Goal: Task Accomplishment & Management: Use online tool/utility

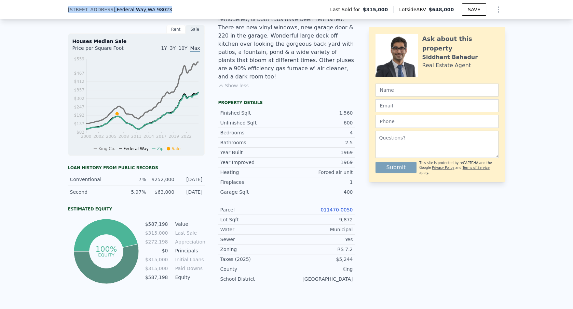
scroll to position [0, 3]
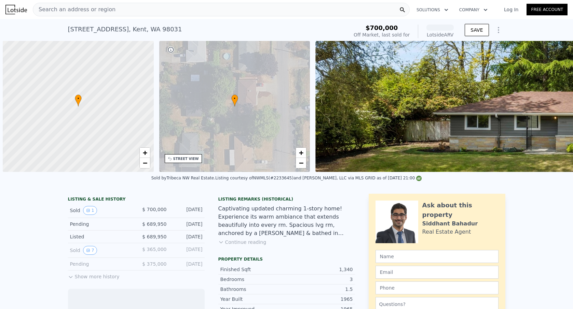
scroll to position [0, 3]
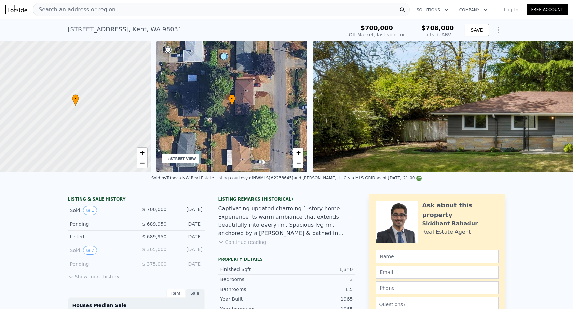
click at [160, 12] on div "Search an address or region" at bounding box center [221, 10] width 377 height 14
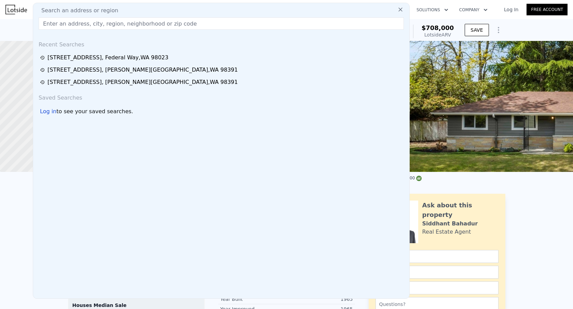
type input "34515 25th Ave SW, Federal Way"
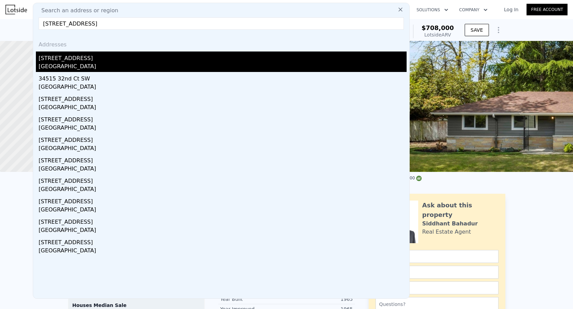
click at [186, 67] on div "Federal Way, WA 98023" at bounding box center [223, 67] width 368 height 10
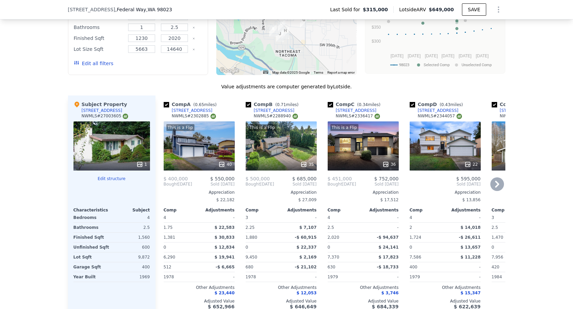
scroll to position [637, 0]
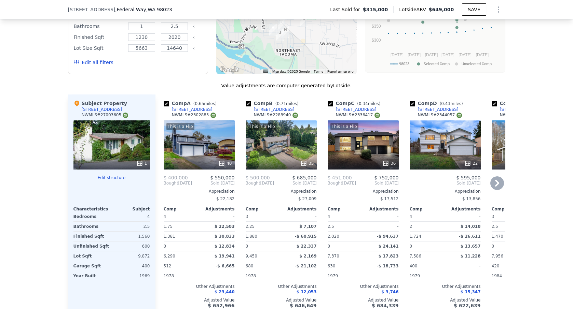
click at [497, 182] on icon at bounding box center [497, 183] width 4 height 7
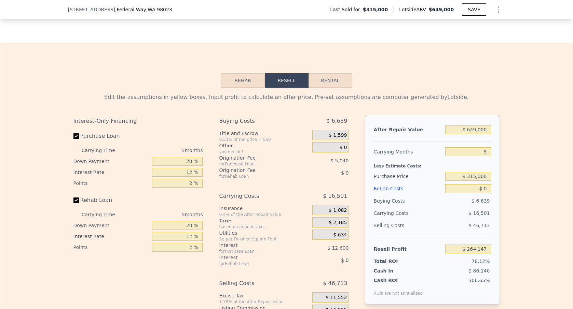
scroll to position [951, 0]
click at [478, 129] on input "$ 649,000" at bounding box center [468, 129] width 46 height 9
type input "$ 64,000"
type input "-$ 278,267"
type input "$ 6,000"
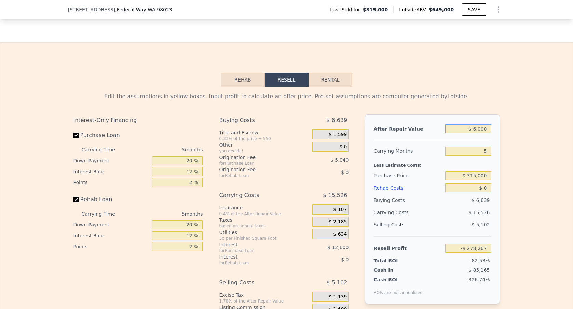
type input "-$ 332,045"
type input "$ 000"
type input "-$ 337,608"
type input "$ 1,000"
type input "-$ 336,681"
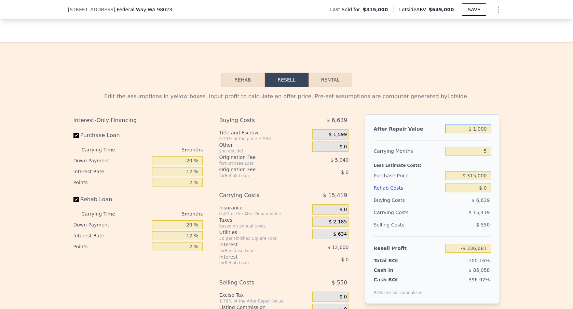
type input "$ 10,000"
type input "-$ 328,336"
type input "$ 1,000"
type input "-$ 336,681"
type input "$ 000"
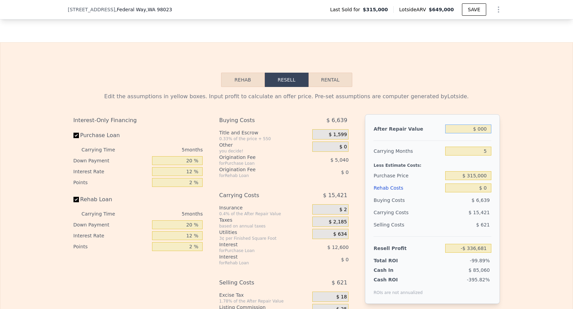
type input "-$ 337,608"
type input "$ 7,000"
type input "-$ 331,118"
type input "$ 70,000"
type input "-$ 272,704"
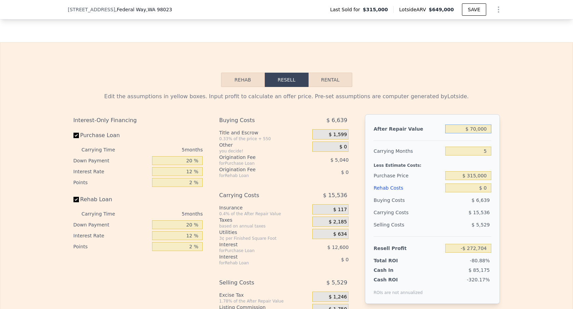
type input "$ 700,000"
type input "$ 311,434"
type input "$ 700,000"
click at [508, 135] on div "Edit the assumptions in yellow boxes. Input profit to calculate an offer price.…" at bounding box center [286, 214] width 572 height 254
click at [488, 149] on input "5" at bounding box center [468, 151] width 46 height 9
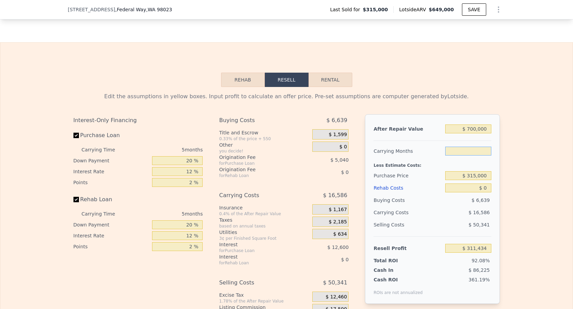
type input "3"
type input "$ 318,069"
type input "3"
click at [507, 159] on div "Edit the assumptions in yellow boxes. Input profit to calculate an offer price.…" at bounding box center [286, 214] width 572 height 254
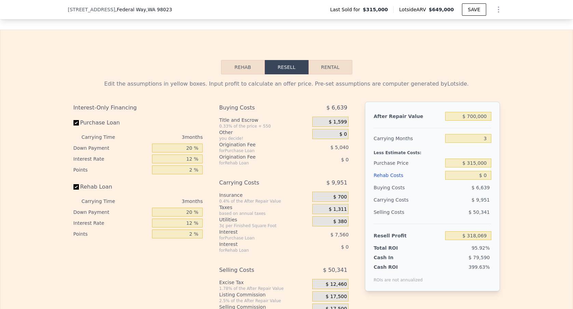
scroll to position [966, 0]
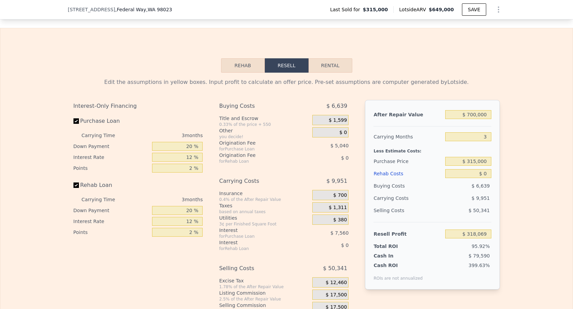
click at [487, 129] on div "After Repair Value $ 700,000 Carrying Months 3 Less Estimate Costs: Purchase Pr…" at bounding box center [432, 195] width 135 height 190
click at [486, 137] on input "3" at bounding box center [468, 136] width 46 height 9
type input "4"
type input "$ 314,752"
type input "4"
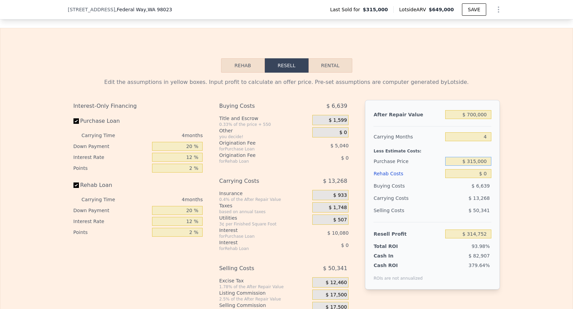
click at [471, 162] on input "$ 315,000" at bounding box center [468, 161] width 46 height 9
type input "$ 555,000"
click at [515, 192] on div "Edit the assumptions in yellow boxes. Input profit to calculate an offer price.…" at bounding box center [286, 200] width 572 height 254
type input "$ 62,433"
click at [486, 177] on input "$ 0" at bounding box center [468, 173] width 46 height 9
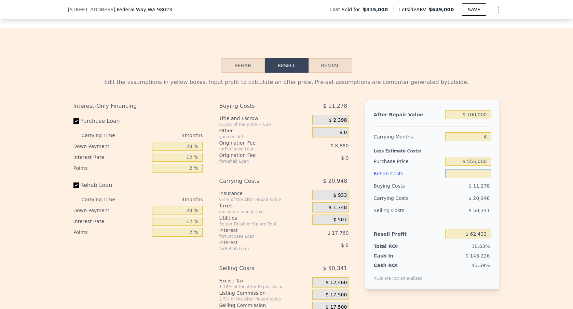
type input "$ 4"
type input "$ 62,429"
type input "$ 40"
type input "$ 62,392"
type input "$ 400"
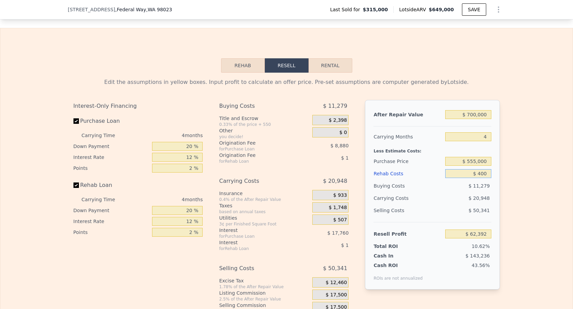
type input "$ 62,015"
type input "$ 4,000"
type input "$ 58,241"
type input "$ 40,000"
type input "$ 20,513"
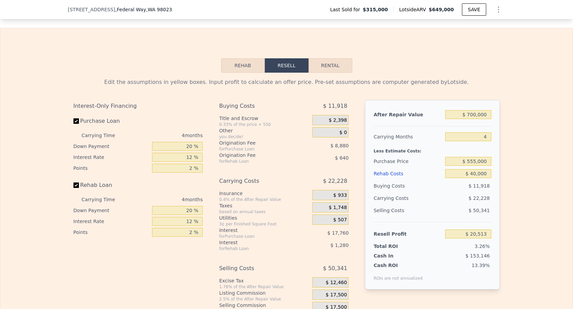
click at [518, 191] on div "Edit the assumptions in yellow boxes. Input profit to calculate an offer price.…" at bounding box center [286, 200] width 572 height 254
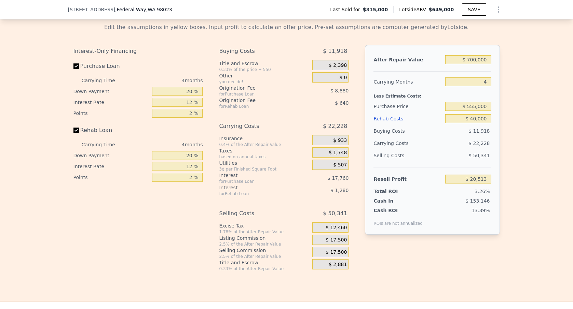
scroll to position [1021, 0]
drag, startPoint x: 492, startPoint y: 154, endPoint x: 471, endPoint y: 157, distance: 21.3
click at [471, 157] on div "After Repair Value $ 700,000 Carrying Months 4 Less Estimate Costs: Purchase Pr…" at bounding box center [432, 139] width 135 height 190
click at [508, 162] on div "Edit the assumptions in yellow boxes. Input profit to calculate an offer price.…" at bounding box center [286, 144] width 572 height 254
drag, startPoint x: 491, startPoint y: 142, endPoint x: 474, endPoint y: 144, distance: 17.2
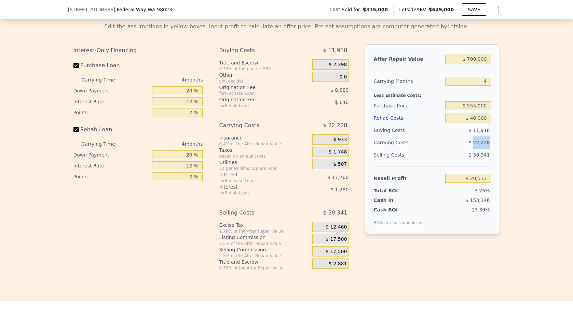
click at [474, 144] on div "$ 22,228" at bounding box center [455, 143] width 72 height 12
click at [488, 131] on span "$ 11,918" at bounding box center [478, 130] width 21 height 5
drag, startPoint x: 492, startPoint y: 130, endPoint x: 473, endPoint y: 130, distance: 18.4
click at [473, 130] on div "After Repair Value $ 700,000 Carrying Months 4 Less Estimate Costs: Purchase Pr…" at bounding box center [432, 139] width 135 height 190
click at [498, 130] on div "After Repair Value $ 700,000 Carrying Months 4 Less Estimate Costs: Purchase Pr…" at bounding box center [432, 139] width 135 height 190
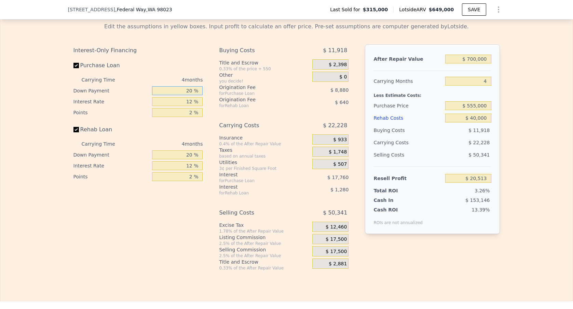
click at [197, 91] on input "20 %" at bounding box center [177, 90] width 51 height 9
click at [192, 104] on input "12 %" at bounding box center [177, 101] width 51 height 9
type input "1 %"
type input "$ 36,793"
type input "10 %"
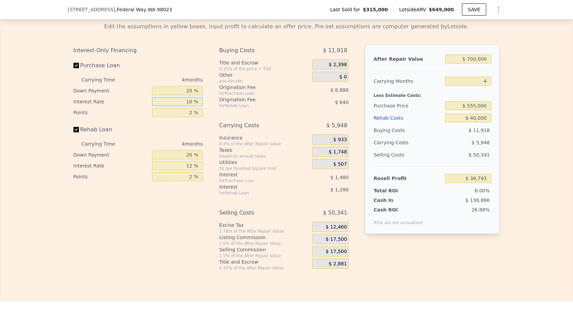
type input "$ 23,473"
type input "10 %"
click at [193, 116] on input "2 %" at bounding box center [177, 112] width 51 height 9
type input "1 %"
type input "$ 27,913"
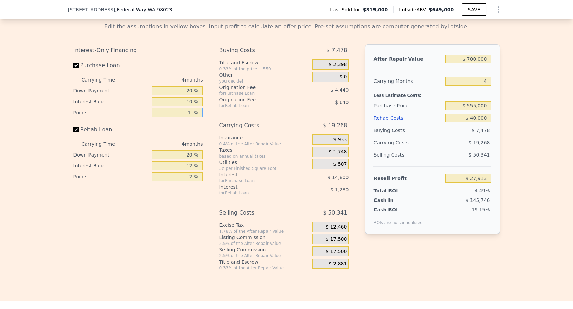
type input "1.5 %"
type input "$ 25,693"
type input "1.5 %"
click at [75, 132] on input "Rehab Loan" at bounding box center [75, 129] width 5 height 5
checkbox input "false"
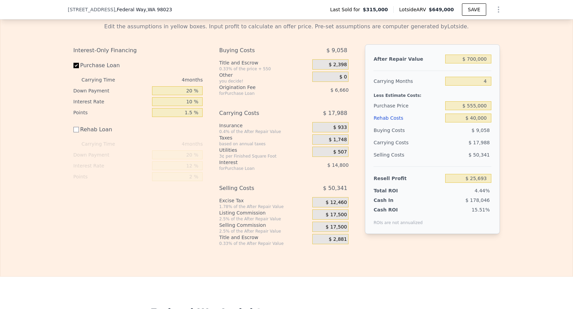
type input "$ 27,613"
click at [185, 150] on div "20 %" at bounding box center [177, 155] width 51 height 11
click at [552, 214] on div "Edit the assumptions in yellow boxes. Input profit to calculate an offer price.…" at bounding box center [286, 131] width 572 height 229
drag, startPoint x: 490, startPoint y: 180, endPoint x: 461, endPoint y: 180, distance: 29.4
click at [461, 180] on input "$ 27,613" at bounding box center [468, 178] width 46 height 9
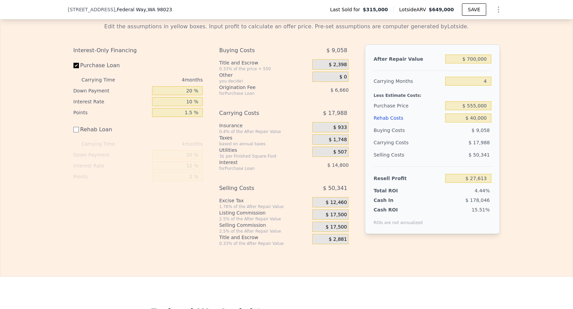
click at [527, 189] on div "Edit the assumptions in yellow boxes. Input profit to calculate an offer price.…" at bounding box center [286, 131] width 572 height 229
click at [524, 172] on div "Edit the assumptions in yellow boxes. Input profit to calculate an offer price.…" at bounding box center [286, 131] width 572 height 229
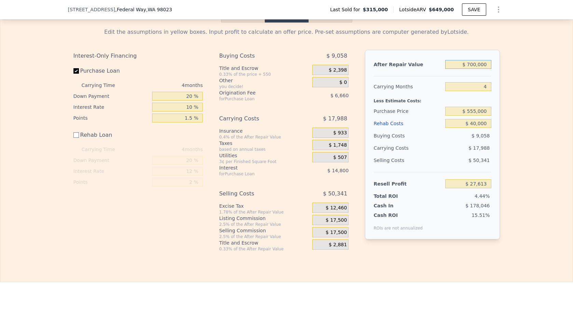
drag, startPoint x: 489, startPoint y: 65, endPoint x: 467, endPoint y: 62, distance: 22.0
click at [467, 62] on input "$ 700,000" at bounding box center [468, 64] width 46 height 9
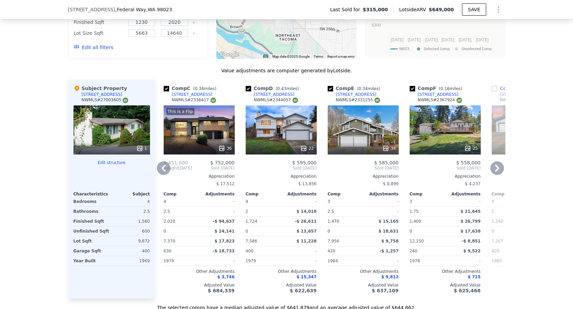
scroll to position [655, 0]
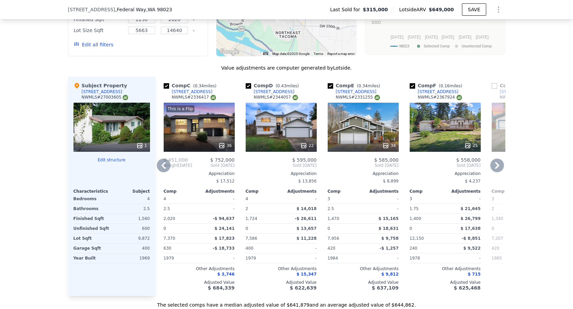
click at [219, 139] on div "This is a Flip 36" at bounding box center [199, 127] width 71 height 49
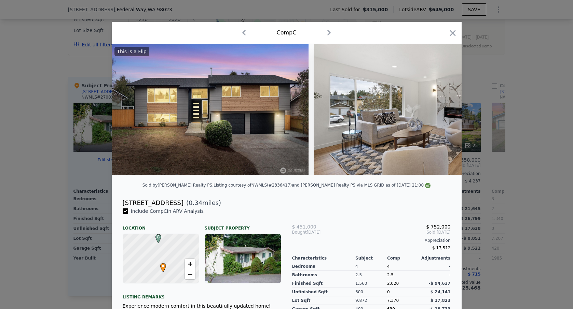
scroll to position [22, 0]
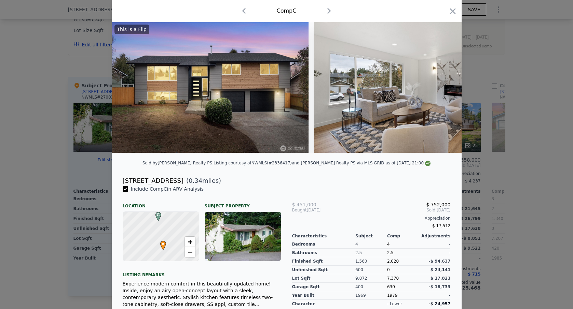
click at [331, 79] on img at bounding box center [412, 87] width 197 height 131
click at [411, 81] on img at bounding box center [412, 87] width 197 height 131
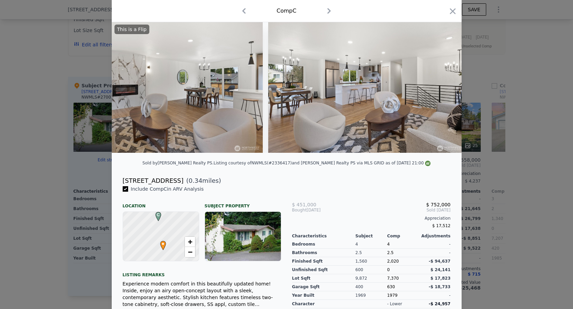
scroll to position [0, 459]
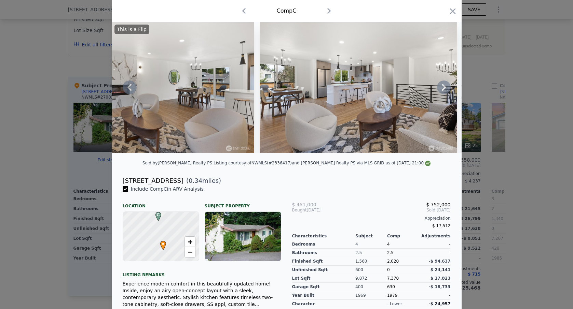
click at [379, 92] on img at bounding box center [357, 87] width 197 height 131
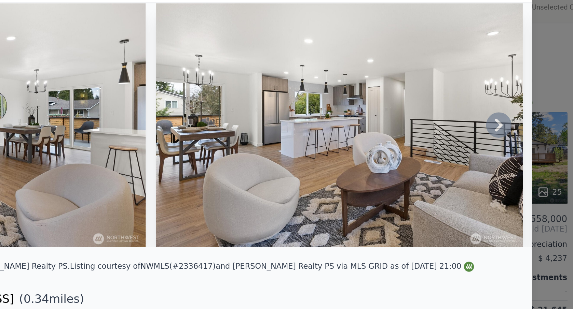
scroll to position [0, 0]
click at [437, 103] on icon at bounding box center [444, 110] width 14 height 14
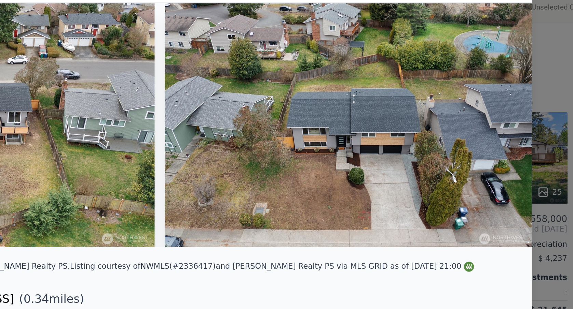
scroll to position [0, 5509]
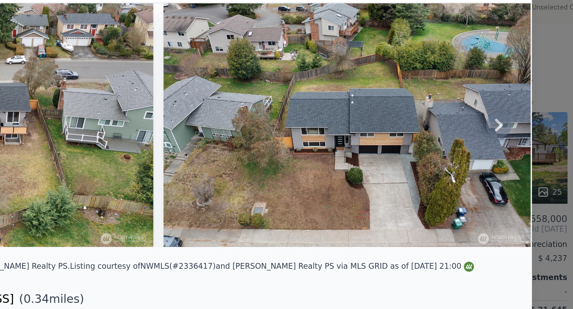
click at [264, 52] on img at bounding box center [362, 109] width 197 height 131
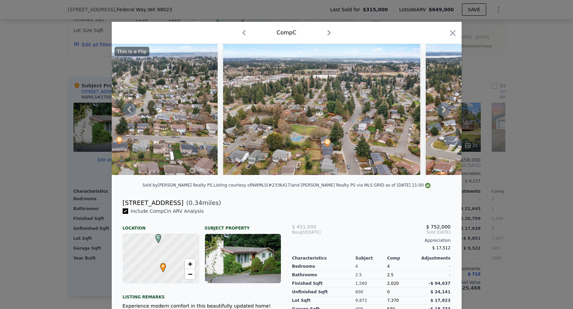
scroll to position [0, 0]
click at [452, 32] on icon "button" at bounding box center [453, 33] width 10 height 10
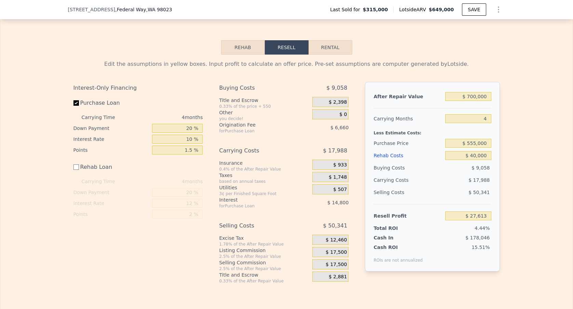
scroll to position [997, 0]
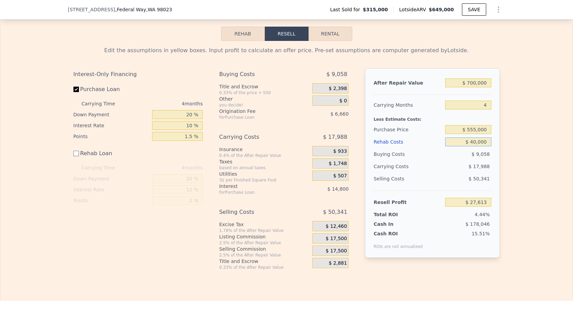
click at [475, 143] on input "$ 40,000" at bounding box center [468, 142] width 46 height 9
type input "$ 4,000"
type input "$ 63,613"
type input "$ 46,000"
type input "$ 21,613"
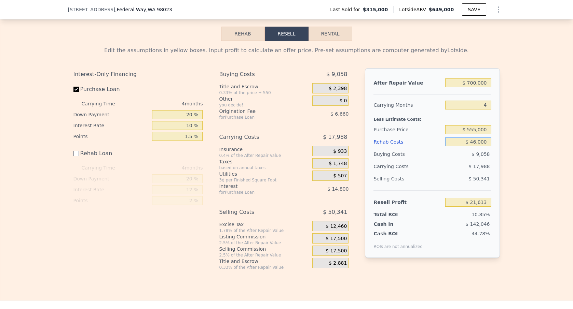
type input "$ 460,000"
type input "-$ 392,387"
type input "$ 46,000"
type input "$ 21,613"
type input "$ 4,000"
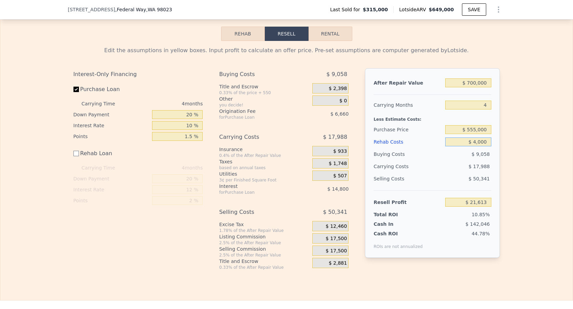
type input "$ 63,613"
type input "$ 000"
type input "$ 67,613"
type input "$ 6,000"
type input "$ 61,613"
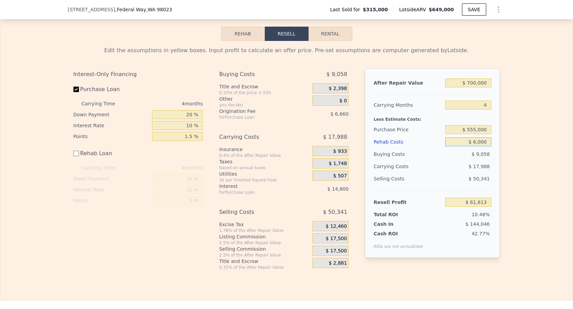
type input "$ 60,000"
type input "$ 7,613"
type input "$ 60,000"
click at [523, 142] on div "Edit the assumptions in yellow boxes. Input profit to calculate an offer price.…" at bounding box center [286, 155] width 572 height 229
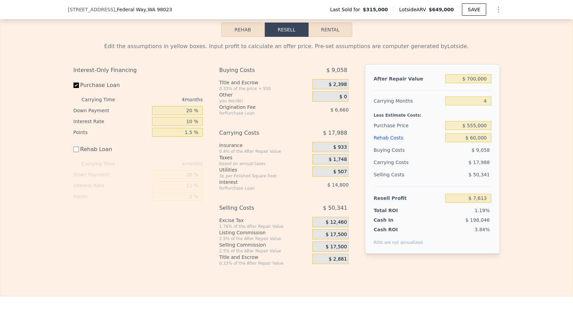
scroll to position [999, 0]
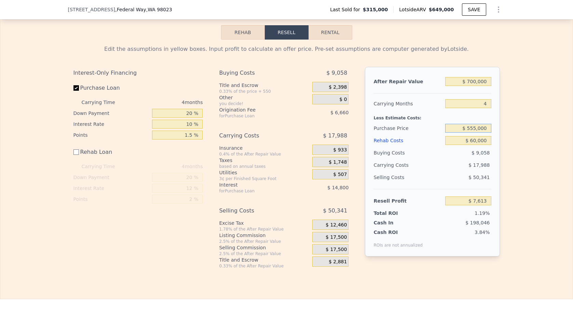
click at [469, 131] on input "$ 555,000" at bounding box center [468, 128] width 46 height 9
type input "$ 500,000"
click at [539, 181] on div "Edit the assumptions in yellow boxes. Input profit to calculate an offer price.…" at bounding box center [286, 154] width 572 height 229
type input "$ 64,924"
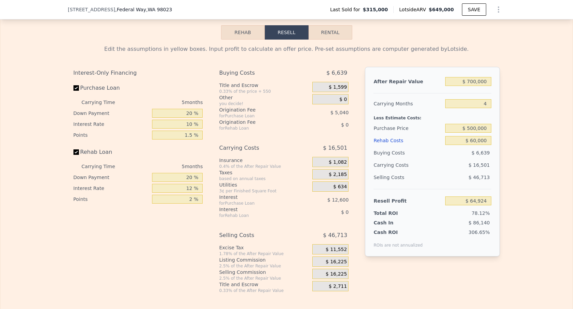
checkbox input "true"
type input "$ 649,000"
type input "5"
type input "$ 0"
type input "$ 264,147"
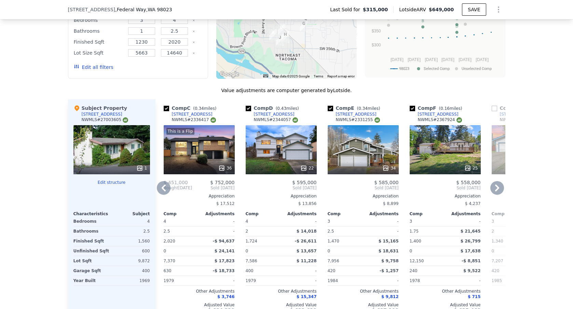
scroll to position [638, 0]
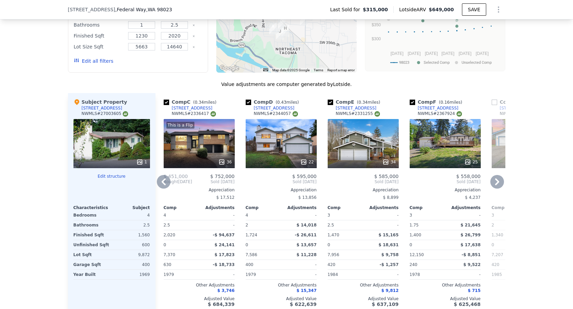
click at [167, 180] on icon at bounding box center [164, 182] width 14 height 14
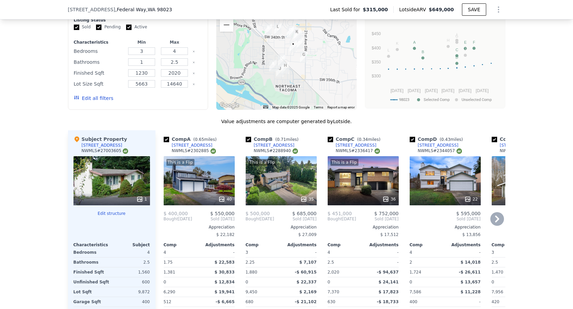
scroll to position [621, 0]
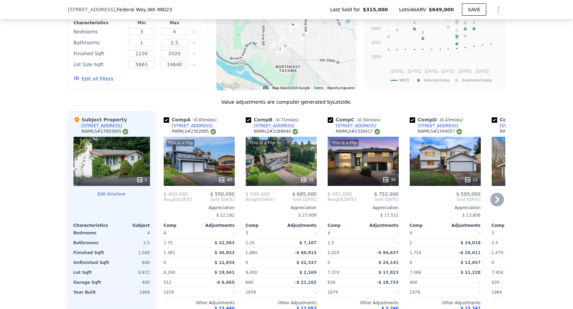
click at [279, 164] on div "This is a Flip 35" at bounding box center [280, 161] width 71 height 49
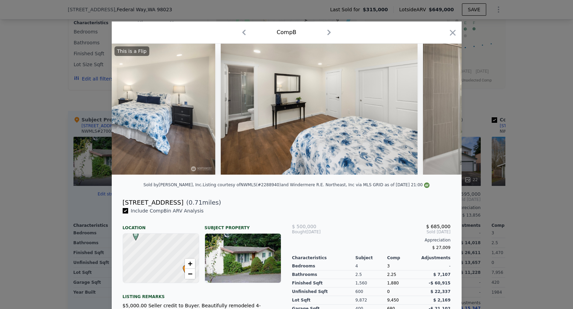
scroll to position [0, 2295]
click at [442, 107] on icon at bounding box center [443, 109] width 4 height 7
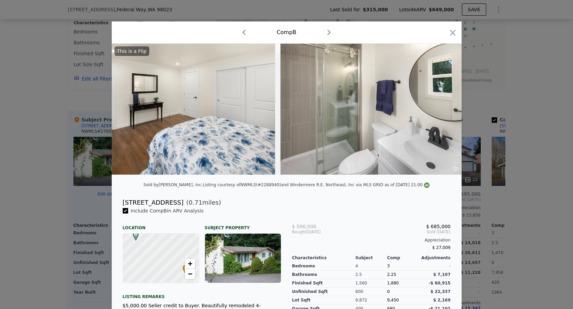
scroll to position [0, 2459]
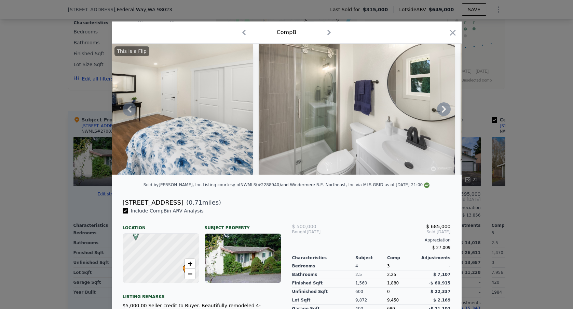
click at [447, 109] on icon at bounding box center [444, 109] width 14 height 14
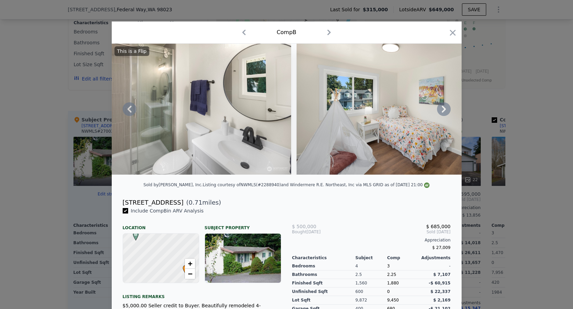
click at [443, 109] on icon at bounding box center [444, 109] width 14 height 14
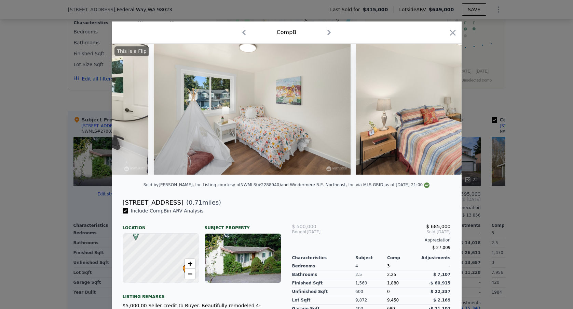
scroll to position [0, 2786]
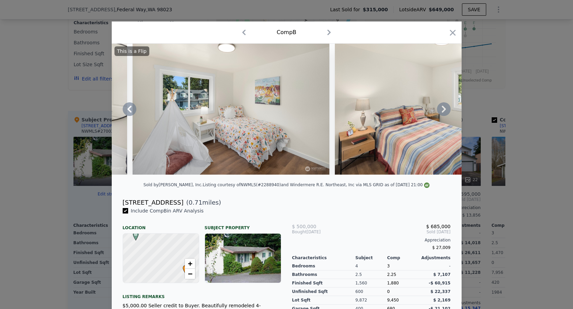
click at [443, 109] on icon at bounding box center [444, 109] width 14 height 14
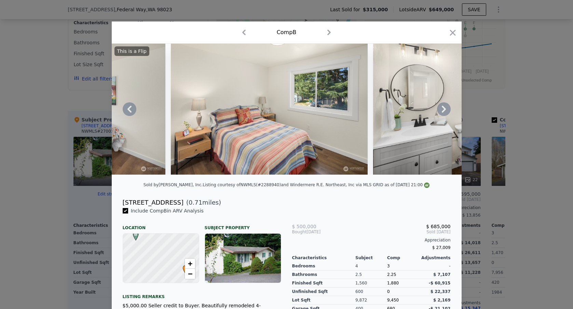
click at [443, 109] on icon at bounding box center [444, 109] width 14 height 14
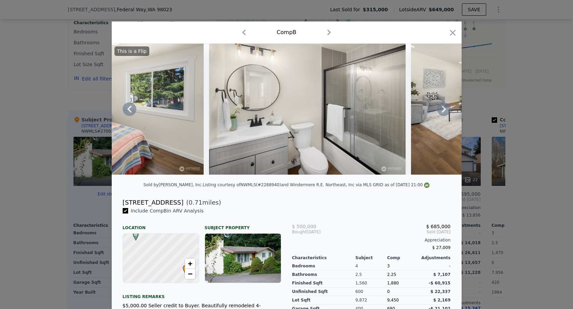
click at [443, 109] on icon at bounding box center [444, 109] width 14 height 14
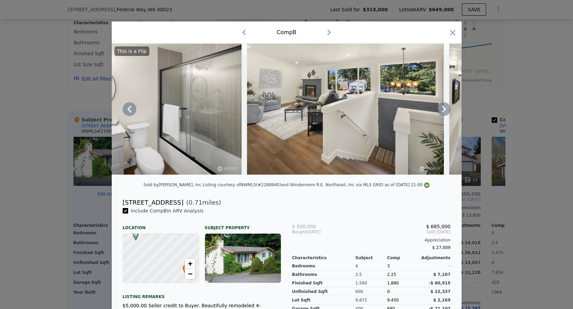
click at [443, 109] on icon at bounding box center [444, 109] width 14 height 14
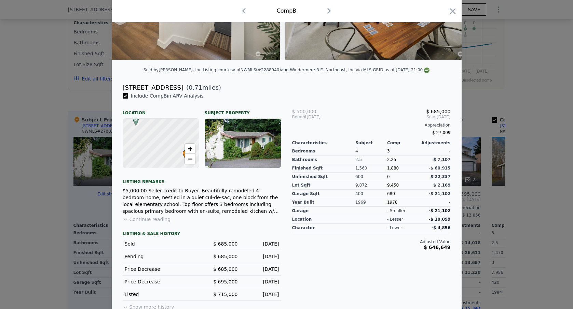
scroll to position [118, 0]
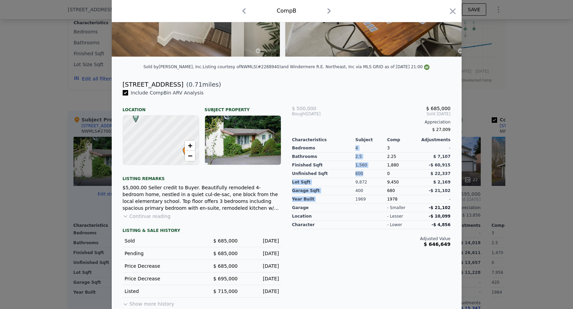
drag, startPoint x: 364, startPoint y: 176, endPoint x: 352, endPoint y: 175, distance: 12.3
click at [352, 175] on div "Bedrooms Bathrooms Finished Sqft Unfinished Sqft Lot Sqft Garage Sqft Year Buil…" at bounding box center [371, 173] width 158 height 61
click at [367, 187] on div "400" at bounding box center [371, 191] width 32 height 9
drag, startPoint x: 367, startPoint y: 164, endPoint x: 353, endPoint y: 164, distance: 14.0
click at [353, 164] on div "Bedrooms Bathrooms Finished Sqft Unfinished Sqft Lot Sqft Garage Sqft Year Buil…" at bounding box center [371, 173] width 158 height 61
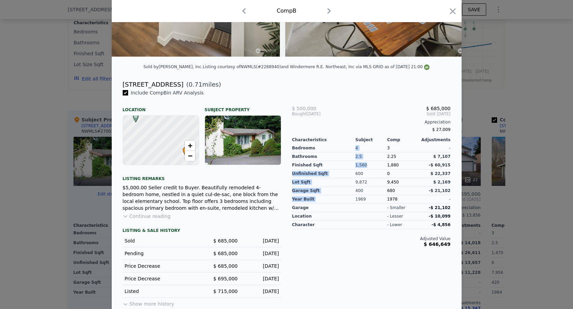
click at [361, 168] on div "1,560" at bounding box center [371, 165] width 32 height 9
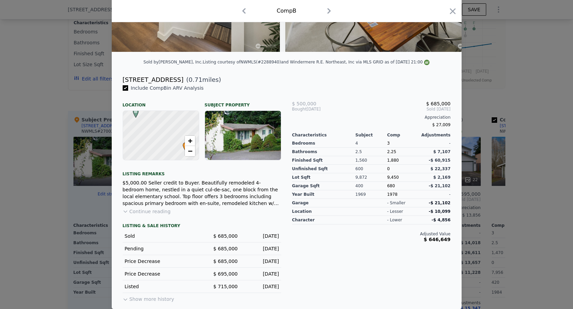
scroll to position [123, 0]
click at [125, 296] on button "Show more history" at bounding box center [149, 298] width 52 height 10
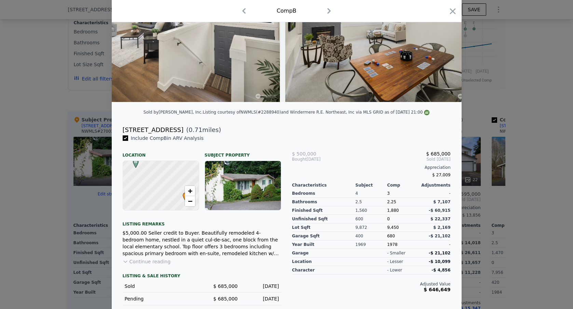
scroll to position [75, 0]
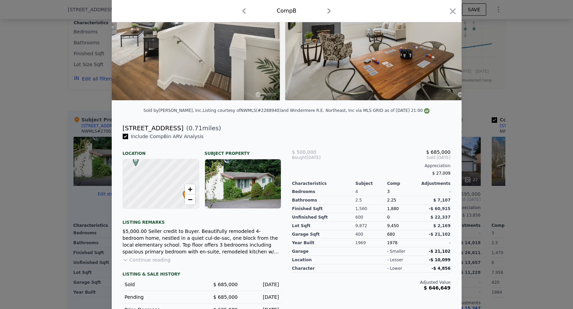
click at [124, 259] on icon at bounding box center [125, 259] width 5 height 5
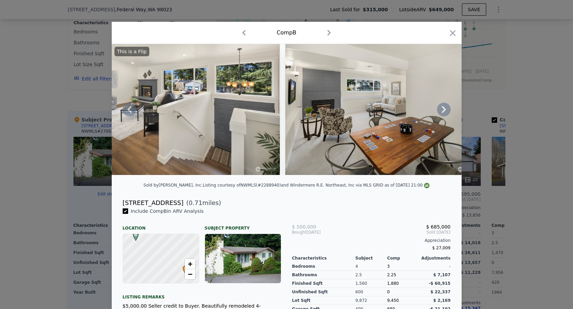
scroll to position [0, 0]
click at [453, 36] on icon "button" at bounding box center [453, 33] width 10 height 10
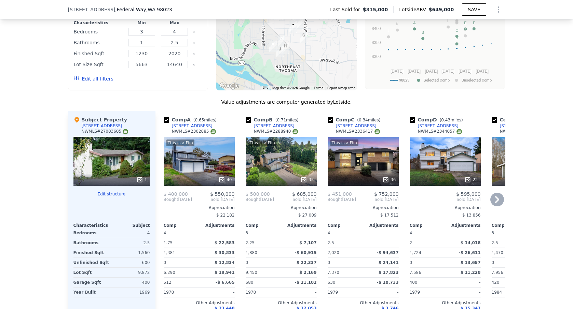
click at [499, 201] on icon at bounding box center [497, 200] width 14 height 14
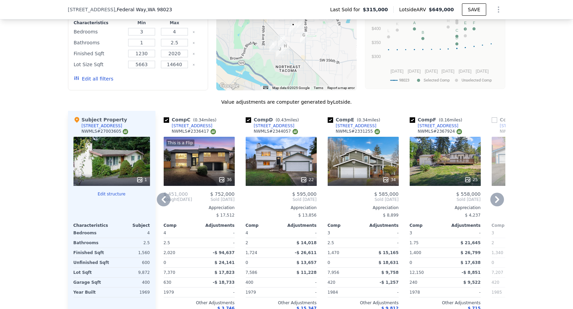
click at [498, 198] on icon at bounding box center [497, 200] width 14 height 14
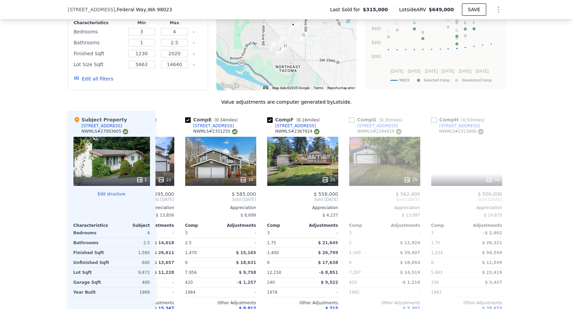
scroll to position [0, 328]
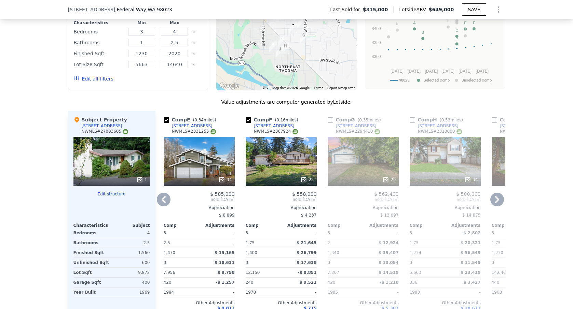
click at [495, 202] on icon at bounding box center [497, 199] width 4 height 7
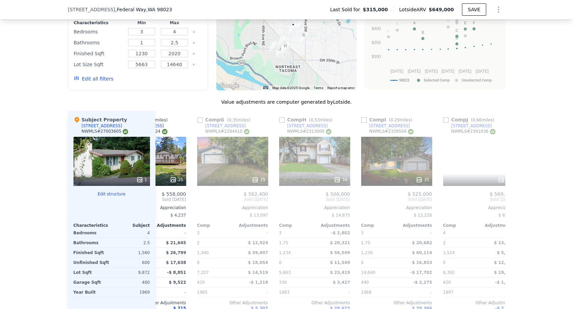
scroll to position [0, 492]
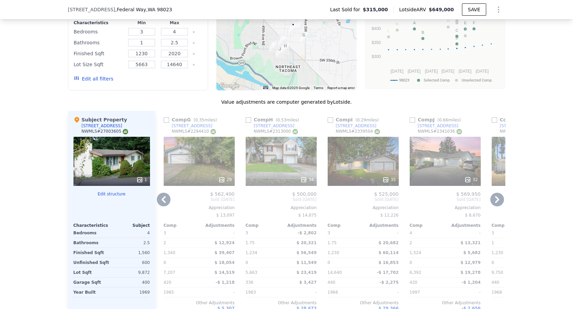
click at [495, 202] on icon at bounding box center [497, 199] width 4 height 7
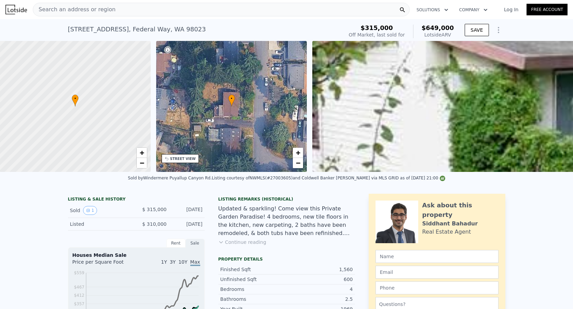
scroll to position [0, 3]
drag, startPoint x: 207, startPoint y: 30, endPoint x: 60, endPoint y: 29, distance: 147.2
click at [60, 29] on div "34515 25th Ave SW , Federal Way , WA 98023 Sold Feb 2007 for $315k (~ARV $649k …" at bounding box center [286, 30] width 573 height 22
copy div "34515 25th Ave SW , Federal Way , WA 98023 Sold Feb 2007 for $315k (~ARV $649k )"
click at [194, 29] on div "34515 25th Ave SW , Federal Way , WA 98023" at bounding box center [137, 30] width 138 height 10
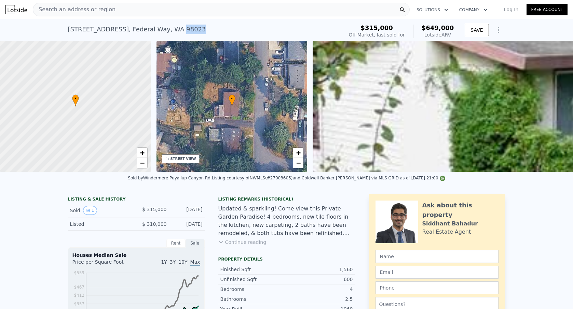
drag, startPoint x: 201, startPoint y: 29, endPoint x: 176, endPoint y: 29, distance: 25.3
click at [176, 29] on div "34515 25th Ave SW , Federal Way , WA 98023 Sold Feb 2007 for $315k (~ARV $649k )" at bounding box center [204, 31] width 272 height 19
copy div "98023 Sold Feb 2007 for $315k (~ARV $649k )"
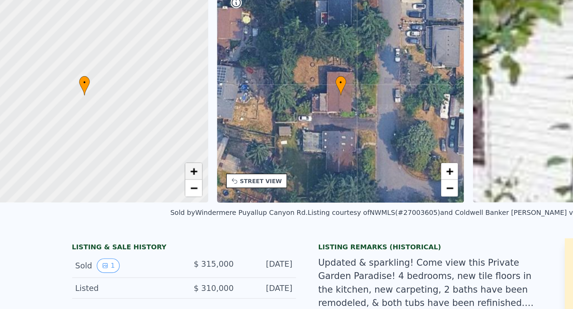
click at [140, 149] on span "+" at bounding box center [142, 153] width 4 height 9
drag, startPoint x: 81, startPoint y: 84, endPoint x: 83, endPoint y: 72, distance: 11.9
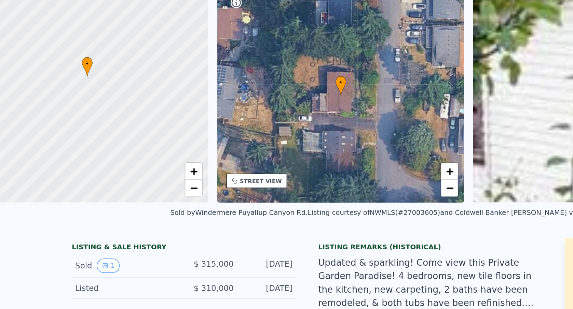
click at [83, 72] on div at bounding box center [75, 106] width 181 height 157
drag, startPoint x: 86, startPoint y: 60, endPoint x: 105, endPoint y: 67, distance: 20.4
click at [105, 67] on div at bounding box center [75, 106] width 181 height 157
drag, startPoint x: 97, startPoint y: 43, endPoint x: 102, endPoint y: 31, distance: 12.7
click at [102, 31] on div at bounding box center [75, 106] width 181 height 157
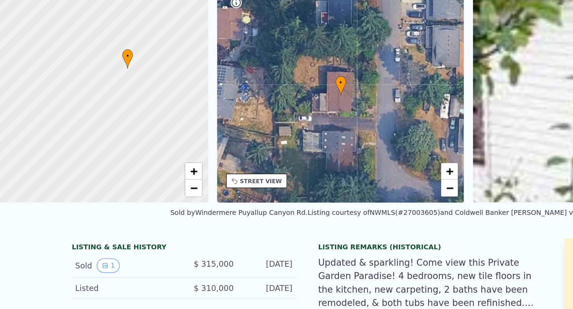
click at [96, 46] on div at bounding box center [75, 106] width 181 height 157
drag, startPoint x: 86, startPoint y: 57, endPoint x: 96, endPoint y: 62, distance: 10.9
click at [96, 62] on div at bounding box center [76, 107] width 181 height 157
drag, startPoint x: 98, startPoint y: 45, endPoint x: 108, endPoint y: 57, distance: 15.4
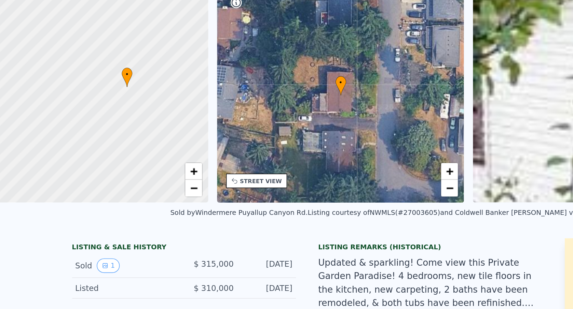
click at [108, 57] on div at bounding box center [76, 106] width 181 height 157
click at [137, 148] on link "+" at bounding box center [142, 153] width 10 height 10
drag, startPoint x: 103, startPoint y: 80, endPoint x: 80, endPoint y: 78, distance: 23.3
click at [80, 78] on div at bounding box center [75, 106] width 181 height 157
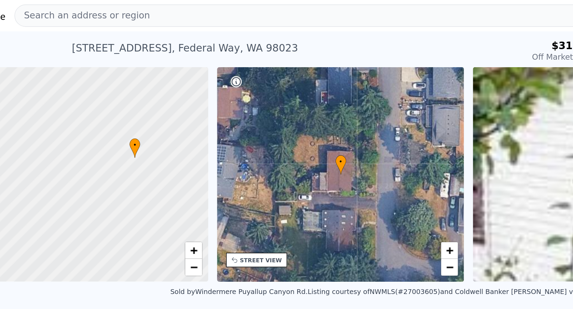
scroll to position [0, 0]
drag, startPoint x: 98, startPoint y: 28, endPoint x: 105, endPoint y: 19, distance: 11.4
click at [100, 20] on div "34515 25th Ave SW , Federal Way , WA 98023 Sold Feb 2007 for $315k (~ARV $649k …" at bounding box center [286, 30] width 437 height 22
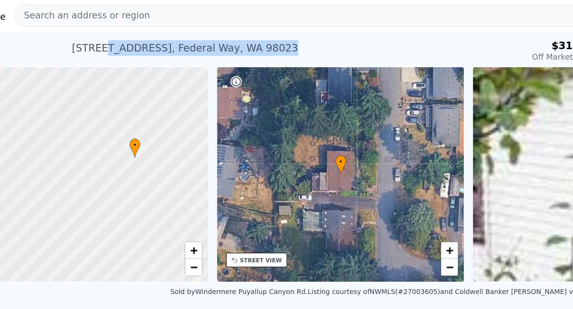
drag, startPoint x: 178, startPoint y: 33, endPoint x: 63, endPoint y: 31, distance: 115.1
click at [68, 31] on div "34515 25th Ave SW , Federal Way , WA 98023 Sold Feb 2007 for $315k (~ARV $649k )" at bounding box center [204, 31] width 272 height 19
copy div "25th Ave SW , Federal Way , WA 98023 Sold Feb 2007 for $315k (~ARV $649k )"
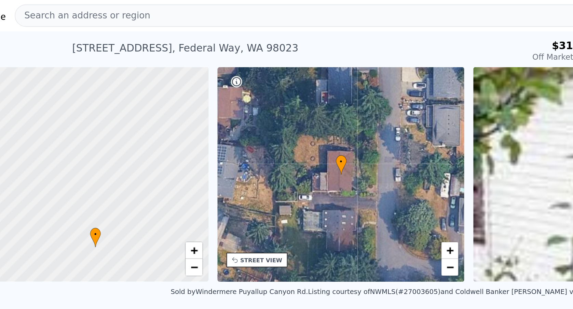
drag, startPoint x: 108, startPoint y: 68, endPoint x: 83, endPoint y: 123, distance: 59.6
click at [84, 123] on div at bounding box center [75, 106] width 181 height 157
drag, startPoint x: 73, startPoint y: 117, endPoint x: 73, endPoint y: 90, distance: 27.7
click at [73, 90] on div at bounding box center [75, 102] width 181 height 157
drag, startPoint x: 80, startPoint y: 115, endPoint x: 80, endPoint y: 97, distance: 18.4
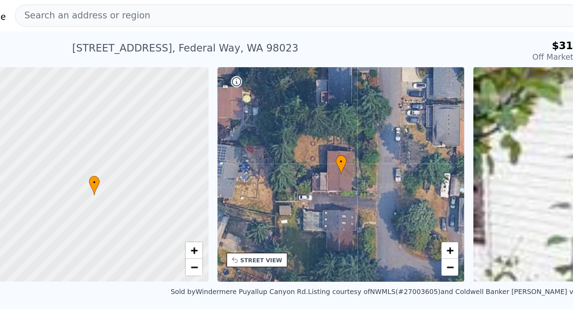
click at [80, 97] on div at bounding box center [75, 105] width 181 height 157
drag, startPoint x: 71, startPoint y: 121, endPoint x: 69, endPoint y: 112, distance: 8.7
click at [69, 112] on div at bounding box center [75, 106] width 181 height 157
click at [137, 164] on link "−" at bounding box center [142, 163] width 10 height 10
drag, startPoint x: 85, startPoint y: 142, endPoint x: 81, endPoint y: 101, distance: 40.8
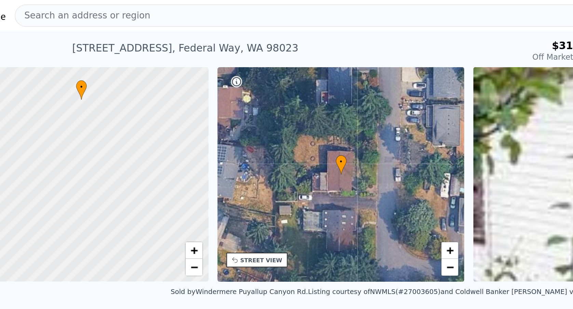
click at [81, 101] on div at bounding box center [75, 106] width 181 height 157
drag, startPoint x: 88, startPoint y: 105, endPoint x: 94, endPoint y: 67, distance: 38.7
click at [94, 67] on div at bounding box center [75, 104] width 181 height 157
click at [137, 168] on link "−" at bounding box center [142, 163] width 10 height 10
click at [140, 165] on span "−" at bounding box center [142, 163] width 4 height 9
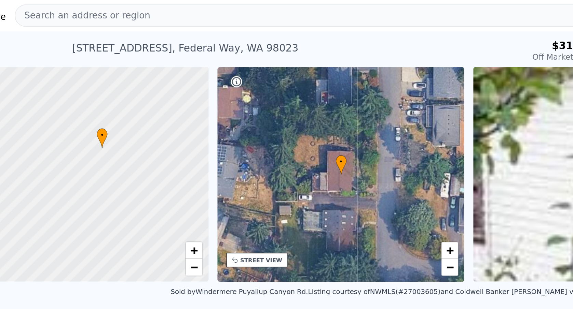
drag, startPoint x: 80, startPoint y: 131, endPoint x: 89, endPoint y: 135, distance: 10.2
click at [89, 135] on div at bounding box center [75, 106] width 181 height 157
click at [80, 71] on div at bounding box center [75, 106] width 181 height 157
drag, startPoint x: 56, startPoint y: 100, endPoint x: 81, endPoint y: 87, distance: 27.9
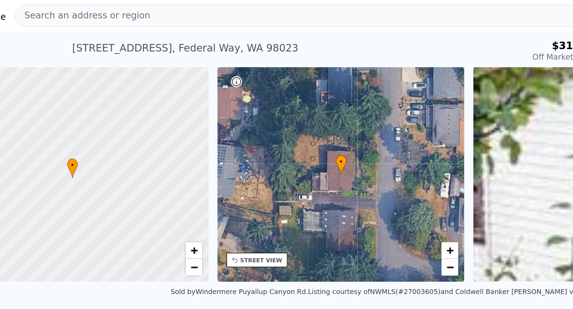
click at [73, 90] on div at bounding box center [75, 106] width 181 height 157
click at [80, 93] on div at bounding box center [75, 106] width 181 height 157
click at [81, 93] on div at bounding box center [75, 106] width 181 height 157
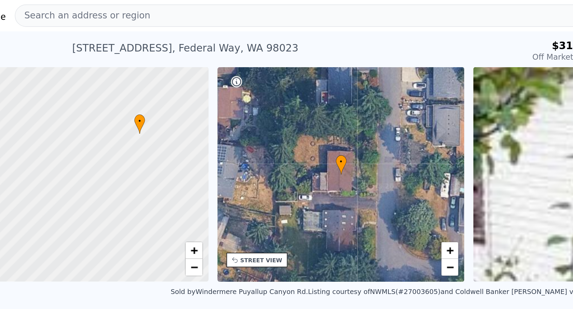
click at [89, 89] on div at bounding box center [75, 106] width 181 height 157
click at [88, 77] on div at bounding box center [75, 106] width 181 height 157
